Goal: Task Accomplishment & Management: Manage account settings

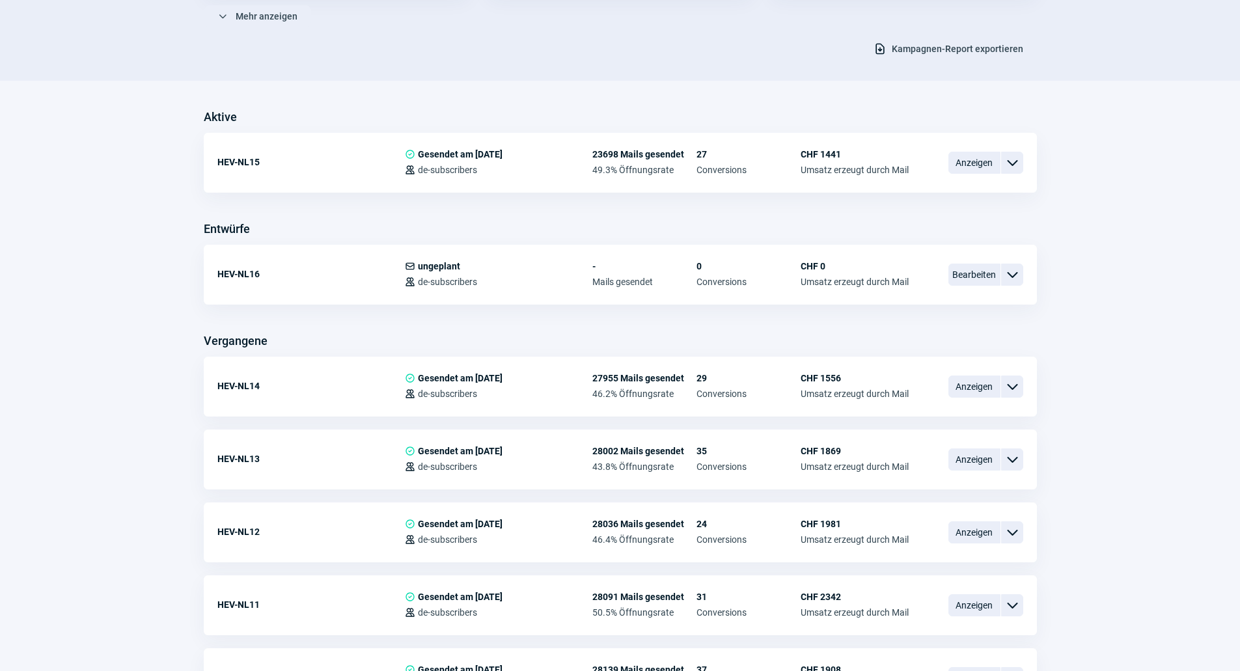
scroll to position [260, 0]
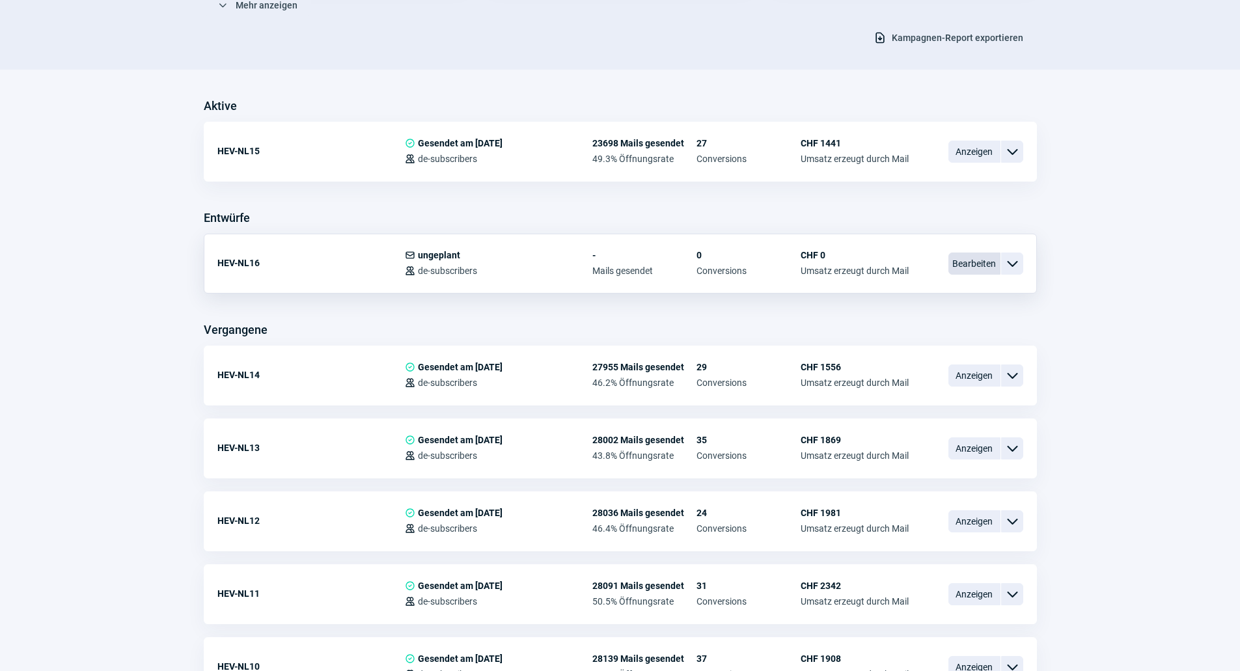
click at [983, 259] on span "Bearbeiten" at bounding box center [975, 264] width 52 height 22
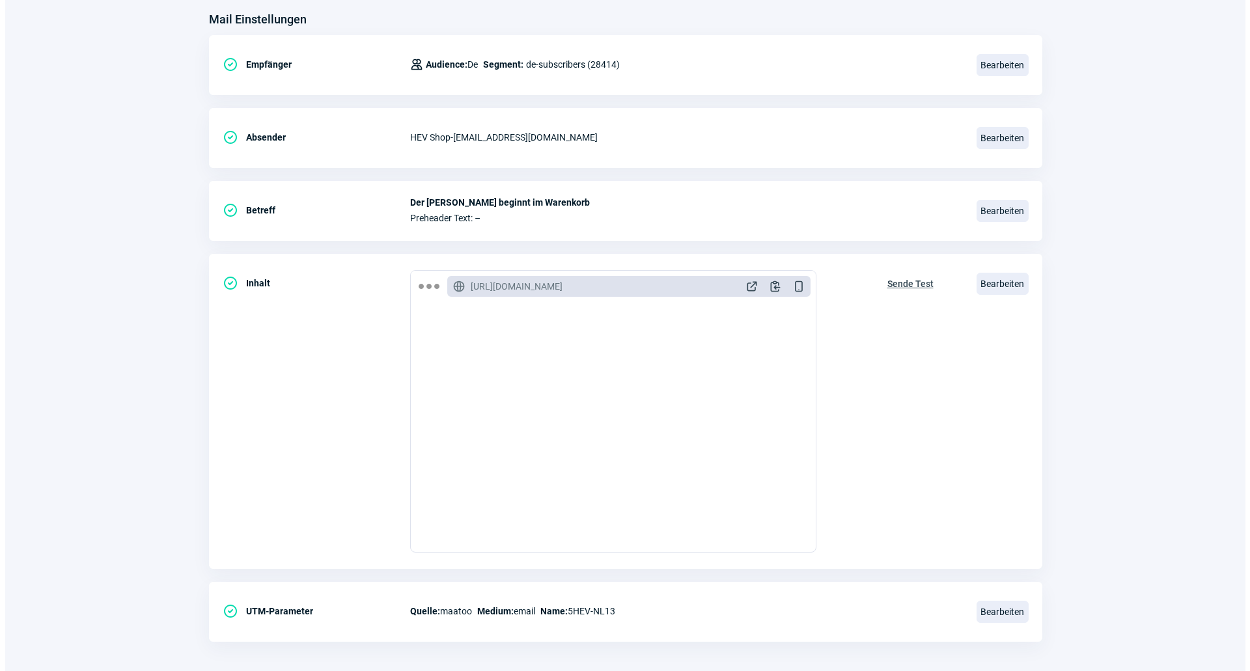
scroll to position [174, 0]
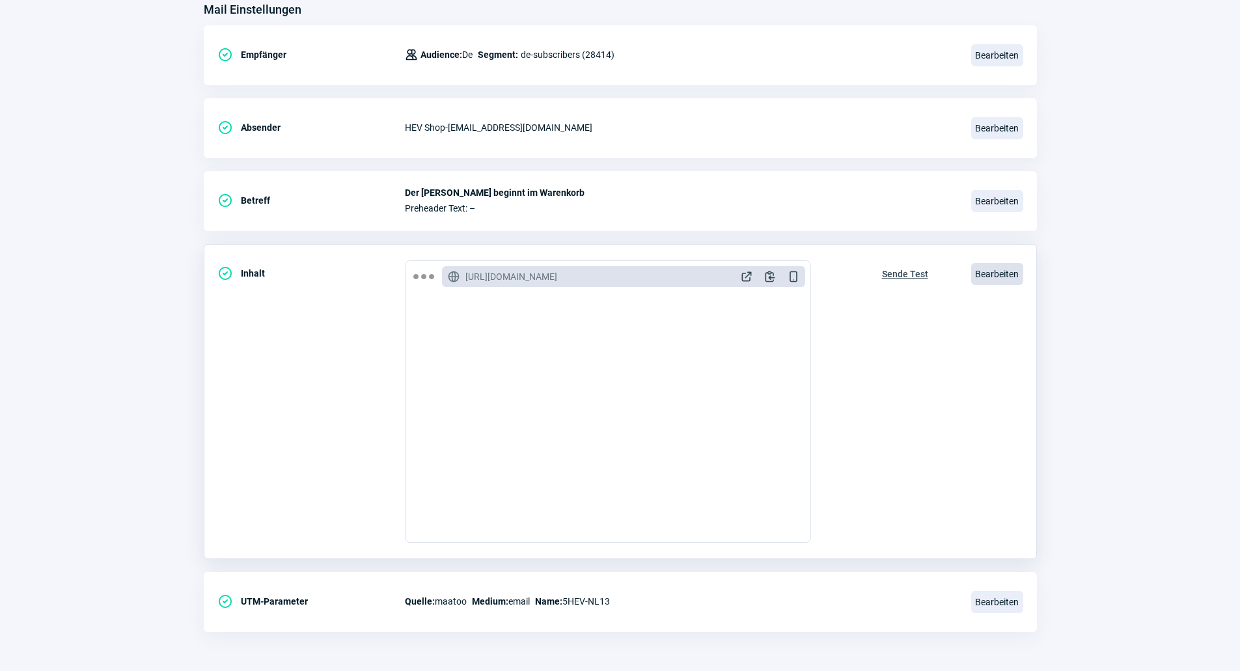
click at [984, 274] on span "Bearbeiten" at bounding box center [997, 274] width 52 height 22
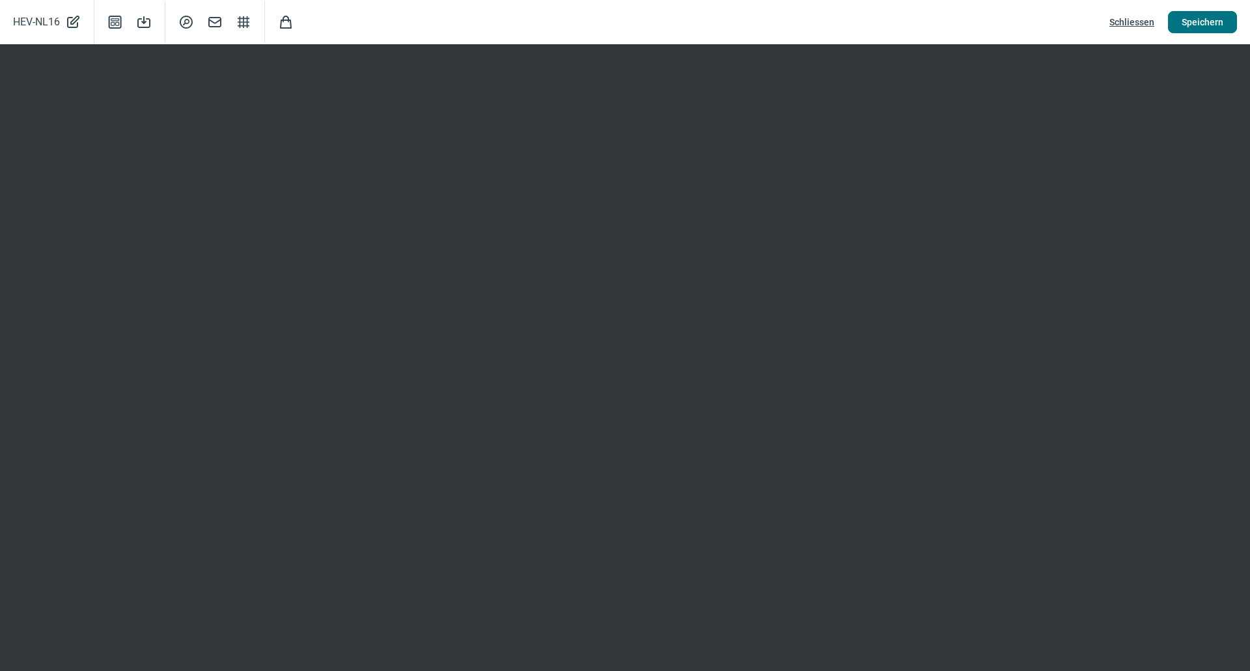
click at [1194, 21] on span "Speichern" at bounding box center [1203, 22] width 42 height 21
drag, startPoint x: 1214, startPoint y: 32, endPoint x: 1221, endPoint y: 37, distance: 8.9
click at [1221, 37] on div "HEV-NL16 PencilAlt icon Template icon Save icon SearchCircle icon Mail icon Str…" at bounding box center [625, 22] width 1250 height 44
click at [1191, 26] on span "Speichern" at bounding box center [1203, 22] width 42 height 21
drag, startPoint x: 1210, startPoint y: 18, endPoint x: 1204, endPoint y: 21, distance: 7.6
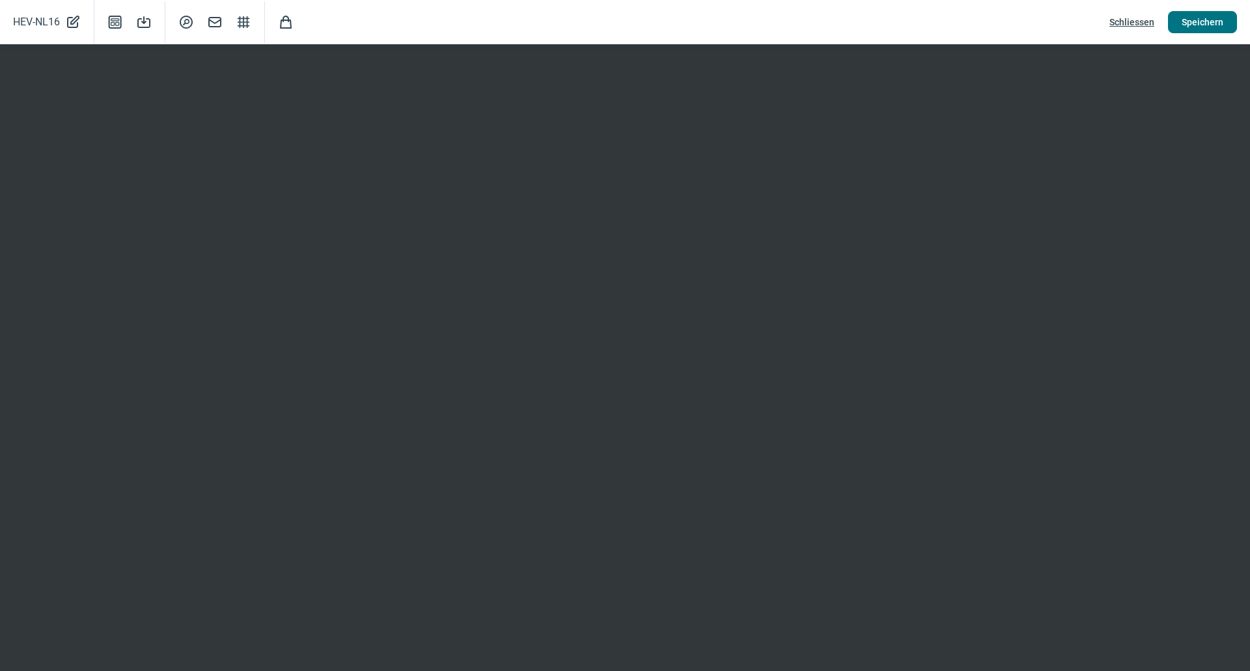
click at [1210, 19] on span "Speichern" at bounding box center [1203, 22] width 42 height 21
click at [1178, 16] on button "Speichern" at bounding box center [1202, 22] width 69 height 22
click at [1150, 19] on span "Schliessen" at bounding box center [1131, 22] width 45 height 21
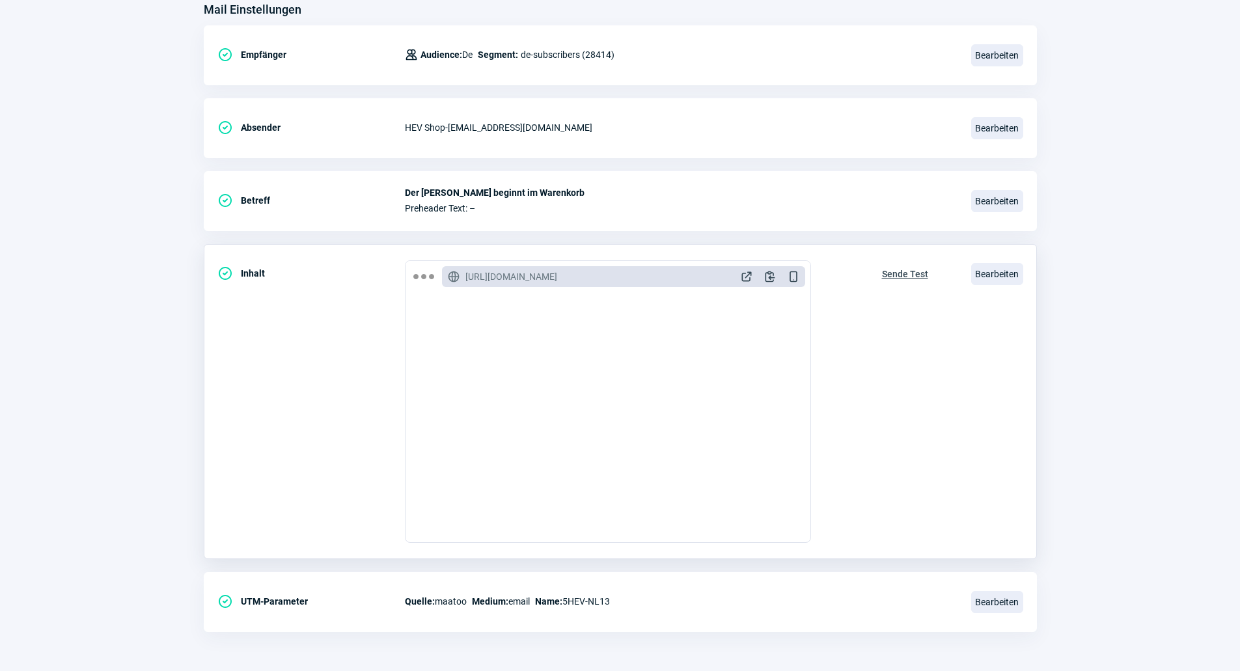
click at [910, 274] on span "Sende Test" at bounding box center [905, 274] width 46 height 21
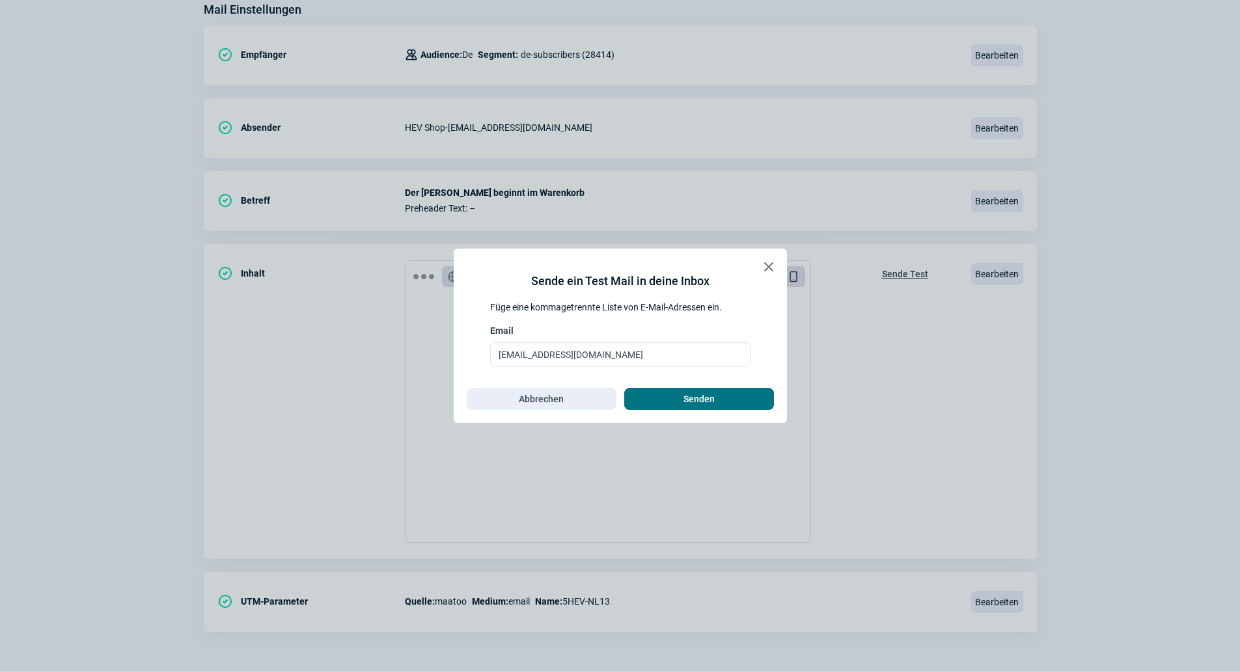
click at [687, 406] on span "Senden" at bounding box center [699, 399] width 31 height 21
